Goal: Find specific page/section: Find specific page/section

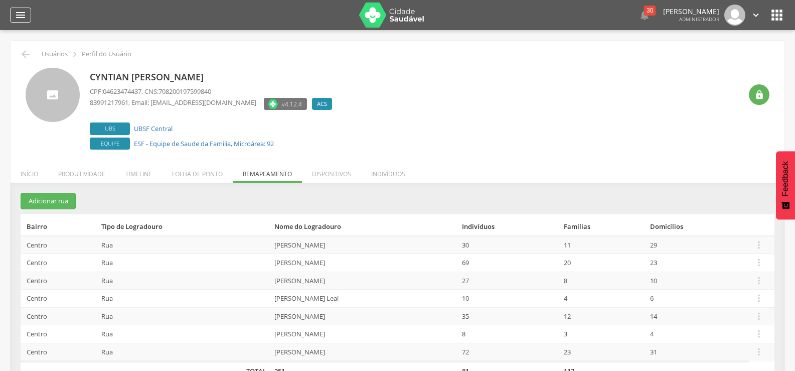
click at [24, 12] on icon "" at bounding box center [21, 15] width 12 height 12
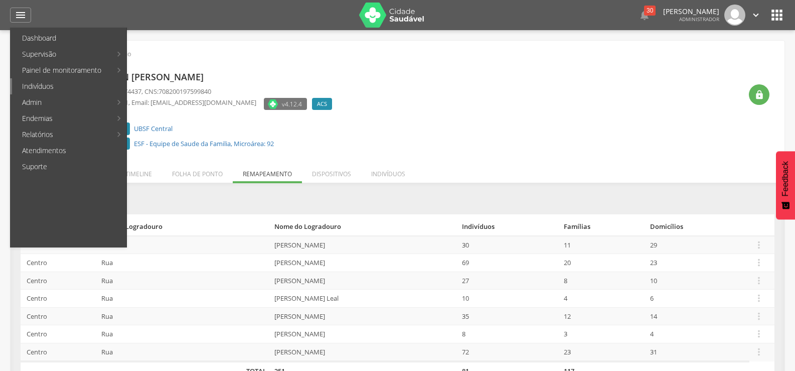
click at [46, 89] on link "Indivíduos" at bounding box center [69, 86] width 114 height 16
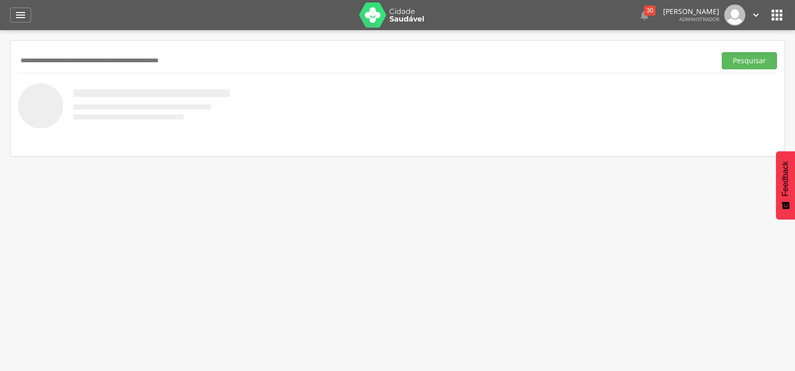
click at [60, 57] on input "text" at bounding box center [365, 60] width 694 height 17
type input "**********"
click at [722, 52] on button "Pesquisar" at bounding box center [749, 60] width 55 height 17
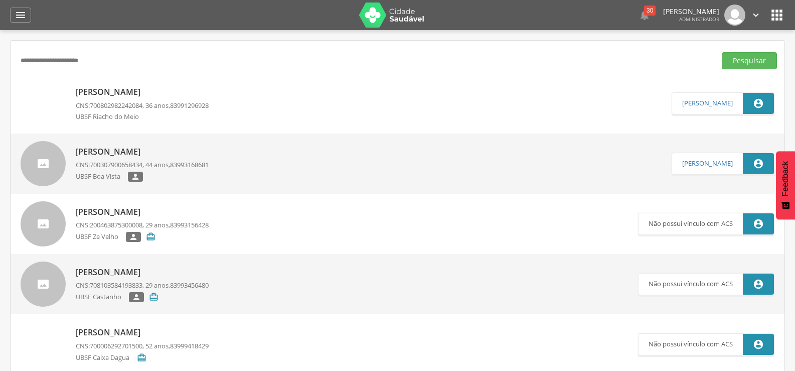
click at [134, 92] on p "[PERSON_NAME]" at bounding box center [142, 92] width 133 height 12
type input "**********"
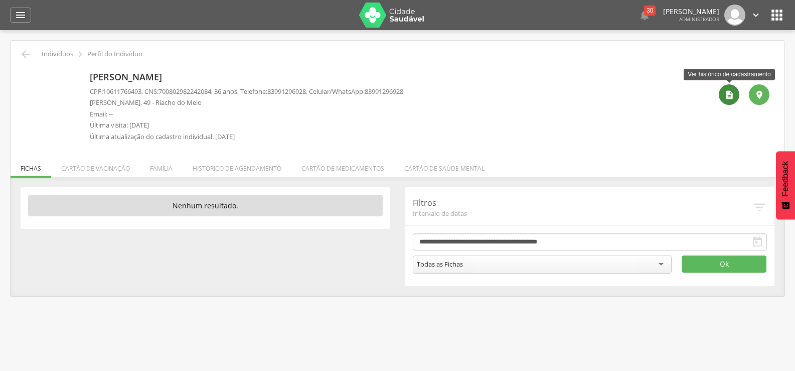
click at [729, 100] on div "" at bounding box center [729, 94] width 21 height 21
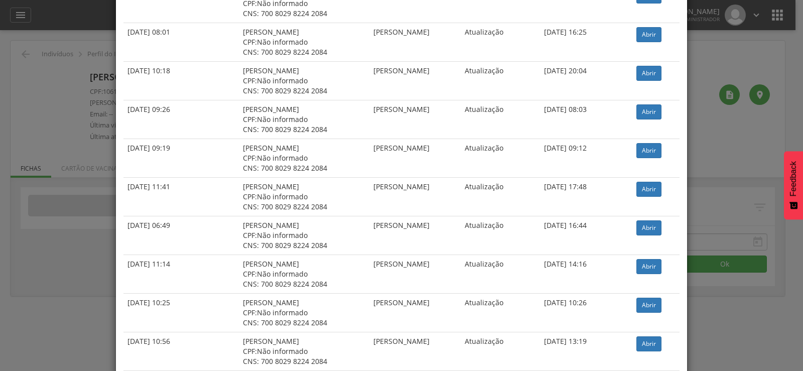
scroll to position [1655, 0]
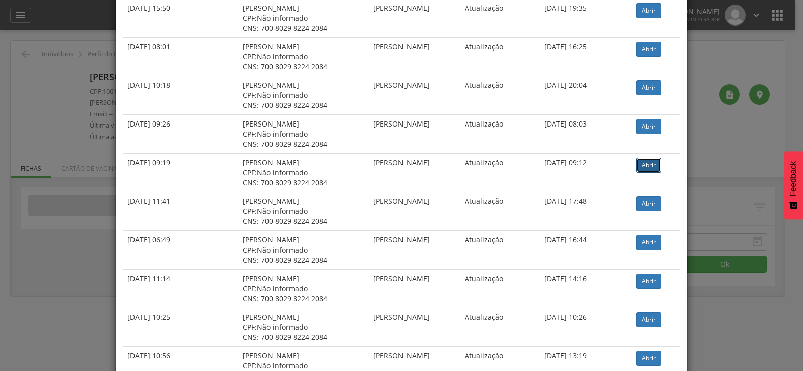
click at [641, 163] on link "Abrir" at bounding box center [648, 165] width 25 height 15
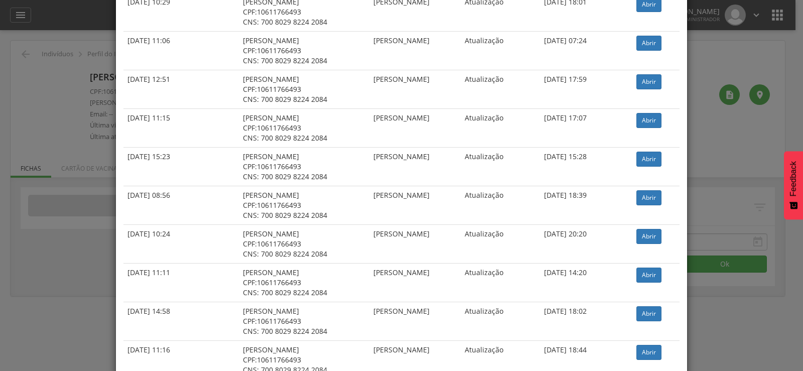
scroll to position [1053, 0]
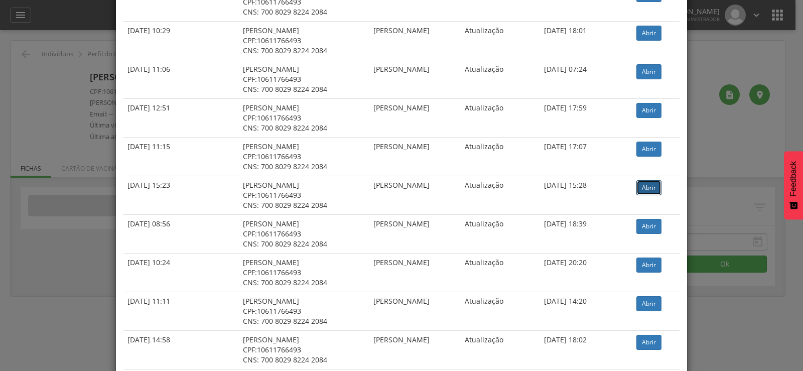
click at [642, 186] on link "Abrir" at bounding box center [648, 187] width 25 height 15
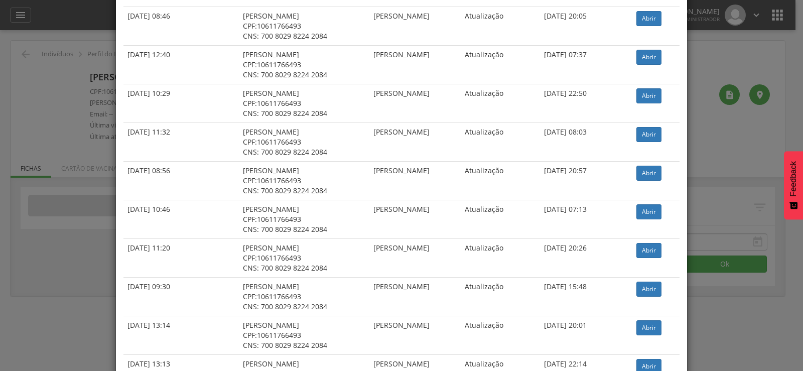
scroll to position [201, 0]
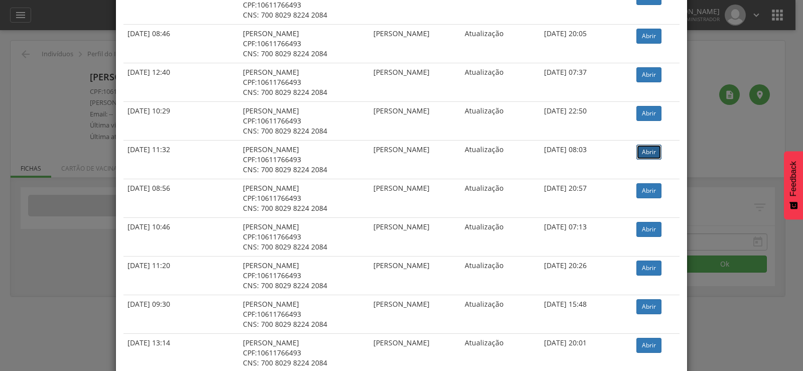
click at [651, 156] on link "Abrir" at bounding box center [648, 151] width 25 height 15
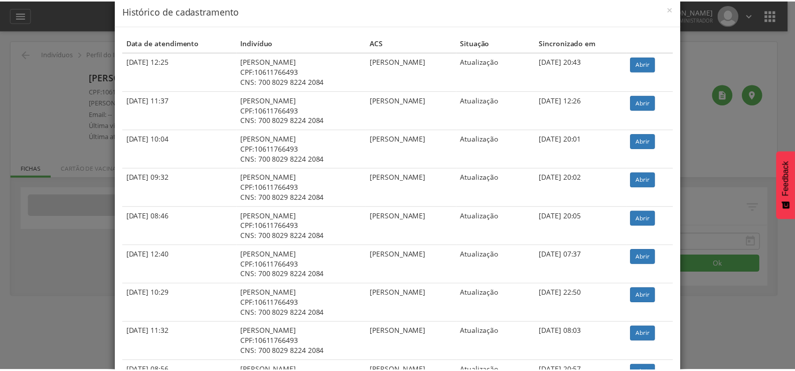
scroll to position [0, 0]
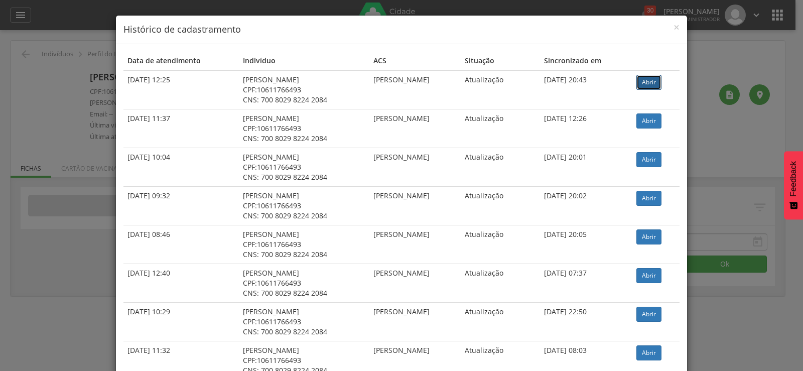
click at [641, 82] on link "Abrir" at bounding box center [648, 82] width 25 height 15
click at [673, 26] on span "×" at bounding box center [676, 27] width 6 height 14
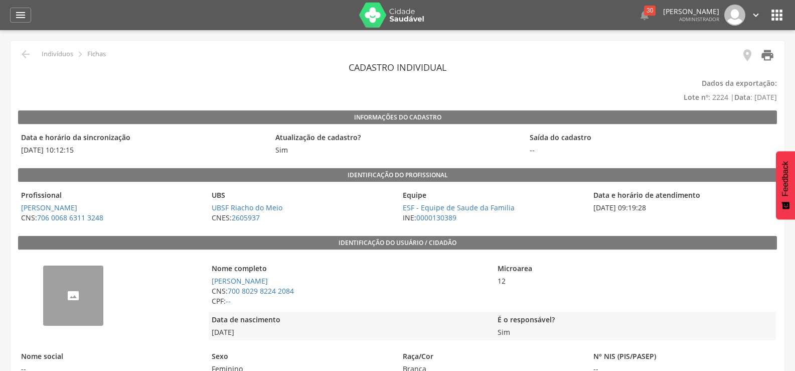
click at [765, 55] on icon "" at bounding box center [767, 55] width 14 height 14
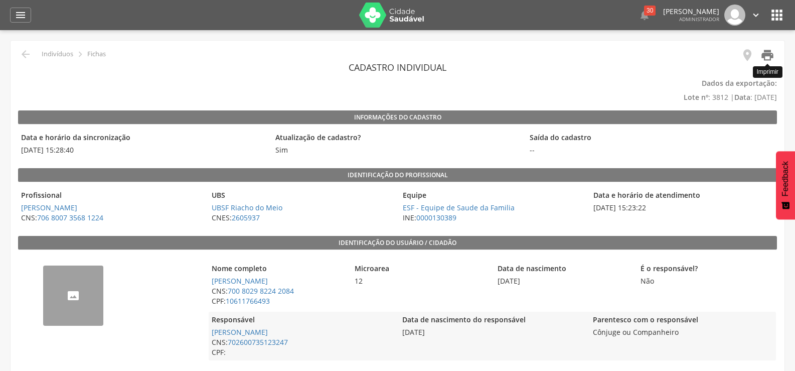
click at [772, 56] on icon "" at bounding box center [767, 55] width 14 height 14
click at [763, 56] on icon "" at bounding box center [767, 55] width 14 height 14
click at [762, 55] on icon "" at bounding box center [767, 55] width 14 height 14
